Goal: Task Accomplishment & Management: Manage account settings

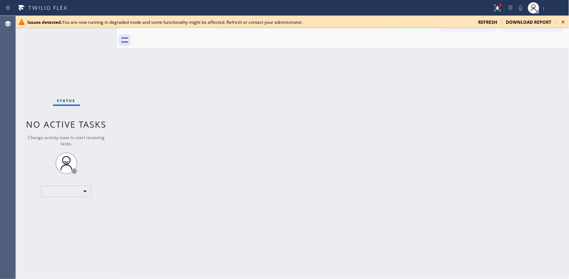
click at [32, 206] on div "Status No active tasks Change activity state to start receiving tasks. ​" at bounding box center [66, 147] width 101 height 263
click at [79, 195] on div "​" at bounding box center [66, 192] width 50 height 12
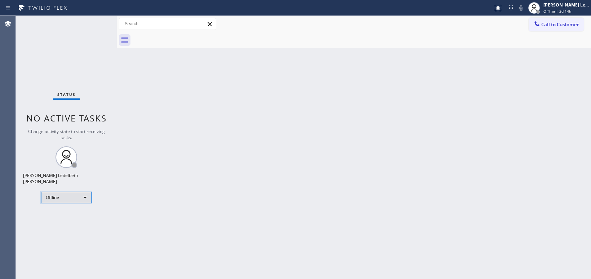
click at [81, 195] on div "Offline" at bounding box center [66, 198] width 50 height 12
drag, startPoint x: 59, startPoint y: 223, endPoint x: 113, endPoint y: 241, distance: 56.4
click at [59, 222] on li "Unavailable" at bounding box center [65, 222] width 49 height 9
